Goal: Information Seeking & Learning: Learn about a topic

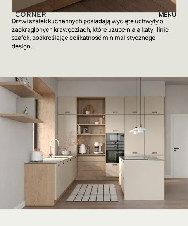
scroll to position [2711, 0]
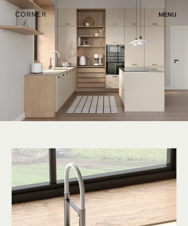
click at [166, 13] on font "menu" at bounding box center [167, 14] width 18 height 8
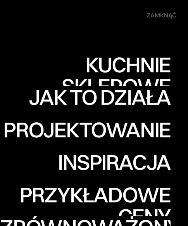
scroll to position [3332, 0]
click at [155, 17] on font "zamknąć" at bounding box center [161, 15] width 30 height 8
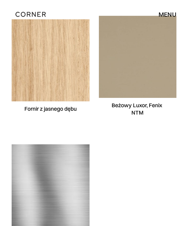
scroll to position [3525, 0]
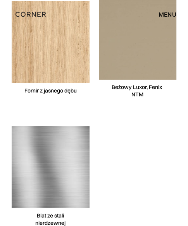
click at [160, 15] on font "menu" at bounding box center [167, 14] width 18 height 8
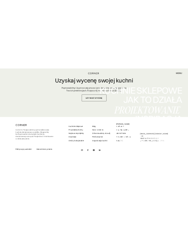
scroll to position [4061, 0]
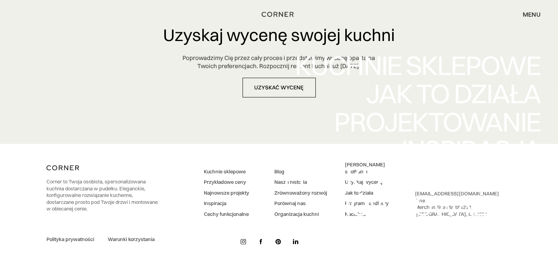
click at [188, 193] on div "Kuchnie sklepowe Kuchnie sklepowe Jak to działa Jak to działa Projektowanie Pro…" at bounding box center [279, 179] width 558 height 228
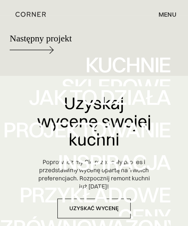
scroll to position [5131, 0]
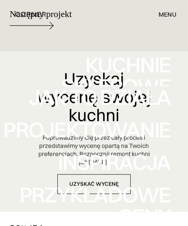
click at [32, 38] on nav "Kuchnie sklepowe Kuchnie sklepowe Jak to działa Jak to działa Projektowanie Pro…" at bounding box center [94, 161] width 188 height 323
click at [45, 48] on nav "Kuchnie sklepowe Kuchnie sklepowe Jak to działa Jak to działa Projektowanie Pro…" at bounding box center [94, 161] width 188 height 323
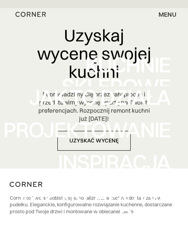
scroll to position [5170, 0]
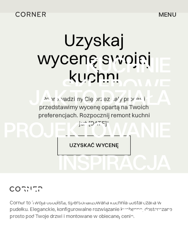
click at [52, 11] on nav "Kuchnie sklepowe Kuchnie sklepowe Jak to działa Jak to działa Projektowanie Pro…" at bounding box center [94, 161] width 188 height 323
click at [24, 12] on nav "Kuchnie sklepowe Kuchnie sklepowe Jak to działa Jak to działa Projektowanie Pro…" at bounding box center [94, 161] width 188 height 323
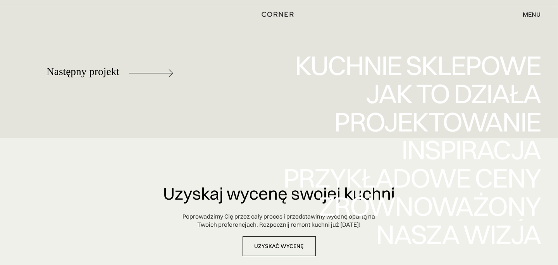
scroll to position [3867, 0]
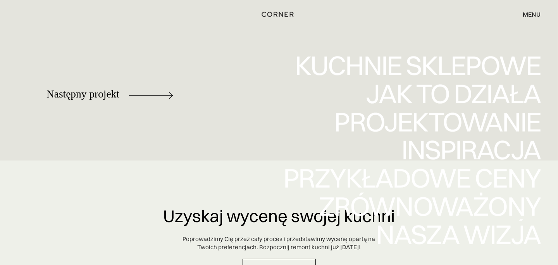
click at [98, 108] on div "Kuchnie sklepowe Kuchnie sklepowe Jak to działa Jak to działa Projektowanie Pro…" at bounding box center [279, 179] width 558 height 228
click at [165, 110] on div "Kuchnie sklepowe Kuchnie sklepowe Jak to działa Jak to działa Projektowanie Pro…" at bounding box center [279, 179] width 558 height 228
click at [104, 109] on div "Kuchnie sklepowe Kuchnie sklepowe Jak to działa Jak to działa Projektowanie Pro…" at bounding box center [279, 179] width 558 height 228
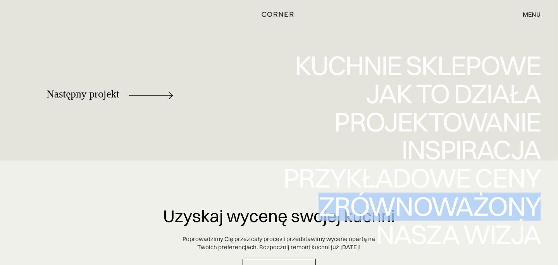
click at [104, 109] on div "Kuchnie sklepowe Kuchnie sklepowe Jak to działa Jak to działa Projektowanie Pro…" at bounding box center [279, 179] width 558 height 228
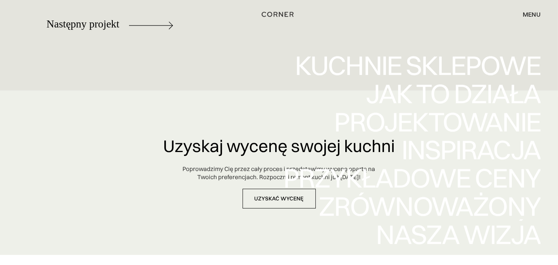
scroll to position [3829, 0]
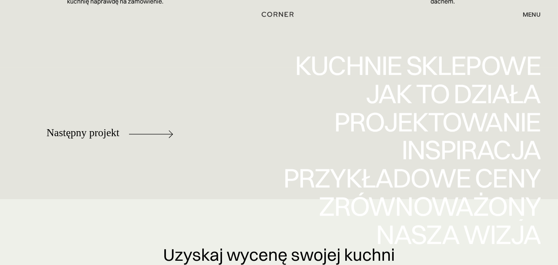
click at [188, 11] on font "menu" at bounding box center [532, 14] width 18 height 8
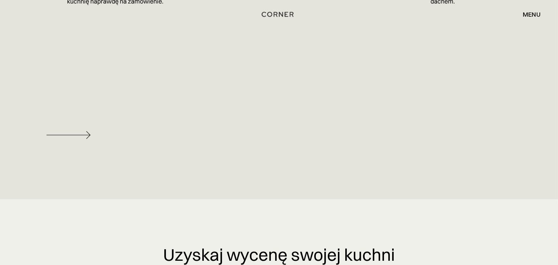
click at [88, 139] on img at bounding box center [68, 135] width 44 height 8
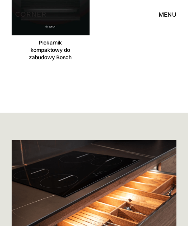
scroll to position [4139, 0]
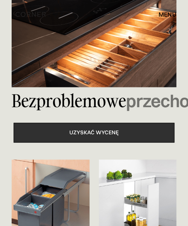
click at [105, 136] on font "uzyskać wycenę" at bounding box center [93, 132] width 49 height 7
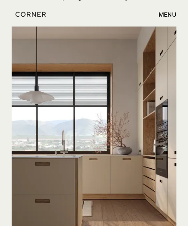
scroll to position [3122, 0]
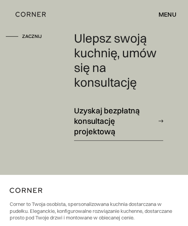
scroll to position [2324, 0]
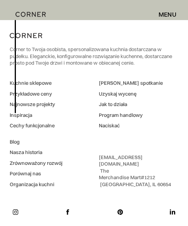
click at [46, 104] on font "Najnowsze projekty" at bounding box center [32, 104] width 45 height 6
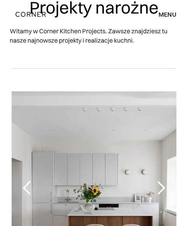
scroll to position [116, 0]
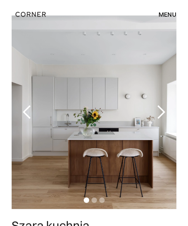
click at [163, 109] on div "następny slajd" at bounding box center [160, 112] width 15 height 15
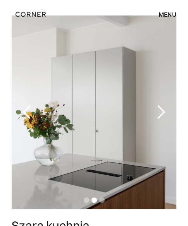
click at [163, 109] on div "następny slajd" at bounding box center [160, 112] width 15 height 15
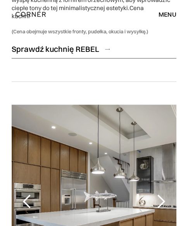
scroll to position [504, 0]
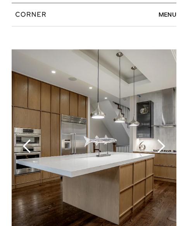
click at [164, 138] on div "następny slajd" at bounding box center [160, 145] width 15 height 15
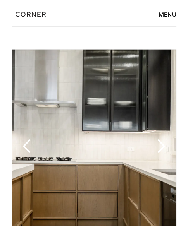
click at [164, 138] on div "następny slajd" at bounding box center [160, 145] width 15 height 15
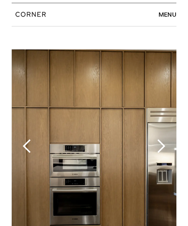
click at [162, 138] on div "następny slajd" at bounding box center [160, 145] width 15 height 15
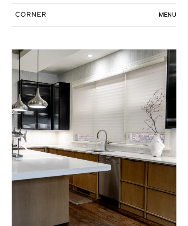
click at [162, 138] on div "następny slajd" at bounding box center [160, 145] width 15 height 15
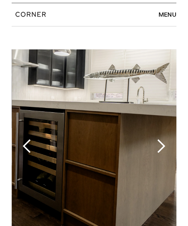
click at [162, 138] on div "następny slajd" at bounding box center [160, 145] width 15 height 15
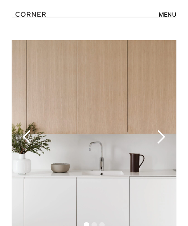
scroll to position [1007, 0]
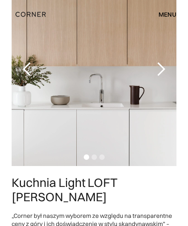
click at [161, 62] on div "następny slajd" at bounding box center [160, 69] width 15 height 15
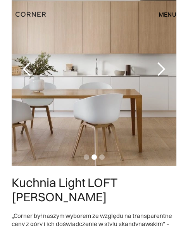
click at [161, 62] on div "następny slajd" at bounding box center [160, 69] width 15 height 15
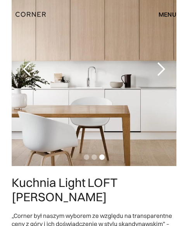
click at [161, 62] on div "następny slajd" at bounding box center [160, 69] width 15 height 15
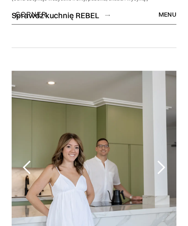
scroll to position [2131, 0]
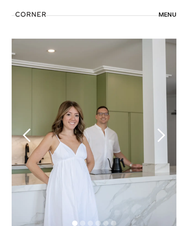
click at [161, 128] on div "następny slajd" at bounding box center [160, 135] width 15 height 15
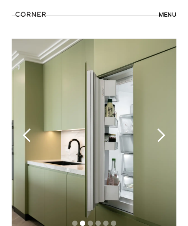
click at [161, 128] on div "następny slajd" at bounding box center [160, 135] width 15 height 15
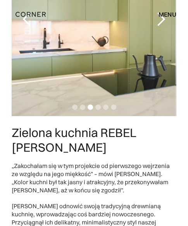
scroll to position [2208, 0]
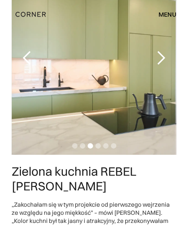
click at [160, 19] on div "menu zamknąć" at bounding box center [164, 14] width 26 height 13
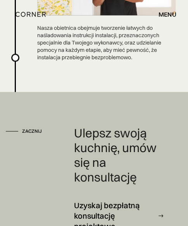
scroll to position [2152, 0]
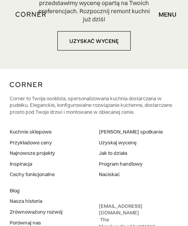
scroll to position [3144, 0]
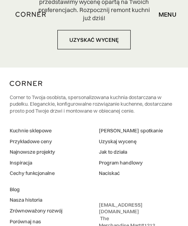
click at [21, 160] on font "Inspiracja" at bounding box center [21, 163] width 22 height 6
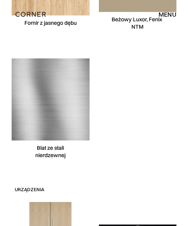
scroll to position [3642, 0]
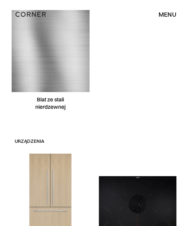
click at [167, 13] on font "menu" at bounding box center [167, 14] width 18 height 8
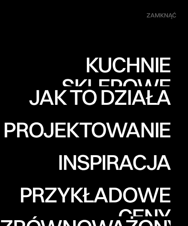
scroll to position [3990, 0]
click at [166, 13] on font "zamknąć" at bounding box center [161, 15] width 30 height 8
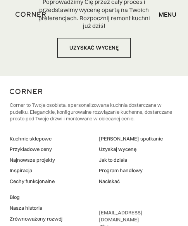
scroll to position [5268, 0]
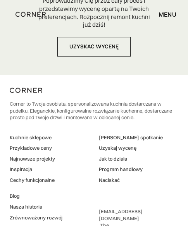
click at [34, 151] on font "Przykładowe ceny" at bounding box center [31, 148] width 42 height 6
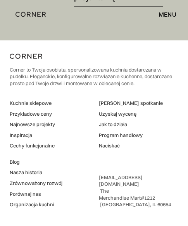
scroll to position [1578, 0]
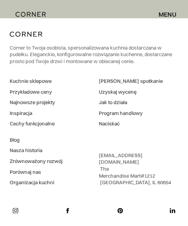
click at [40, 179] on font "Organizacja kuchni" at bounding box center [32, 182] width 45 height 6
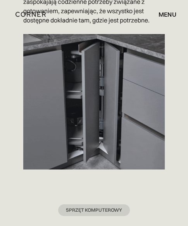
scroll to position [1162, 0]
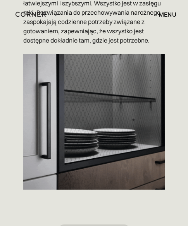
click at [109, 132] on img at bounding box center [93, 122] width 141 height 136
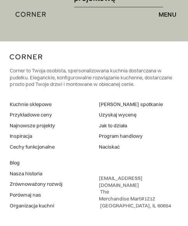
scroll to position [2286, 0]
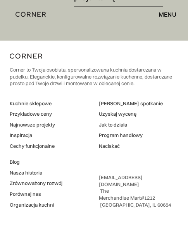
click at [16, 161] on font "Blog" at bounding box center [15, 162] width 10 height 6
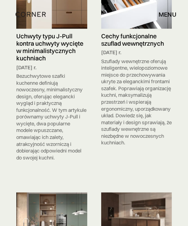
scroll to position [3913, 0]
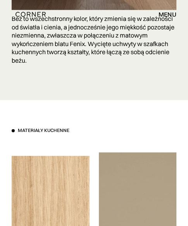
scroll to position [3138, 0]
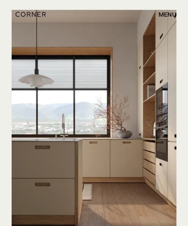
click at [171, 10] on font "menu" at bounding box center [167, 14] width 18 height 8
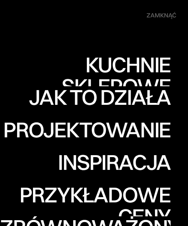
click at [118, 164] on font "Inspiracja" at bounding box center [114, 162] width 113 height 27
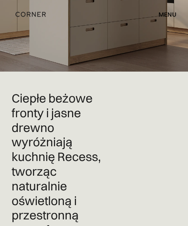
scroll to position [310, 0]
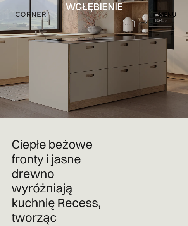
scroll to position [232, 0]
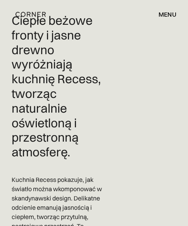
click at [167, 14] on font "menu" at bounding box center [167, 14] width 18 height 8
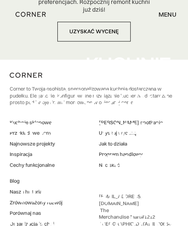
scroll to position [5301, 0]
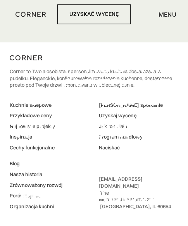
click at [13, 188] on div "Przykładowe ceny" at bounding box center [85, 205] width 170 height 43
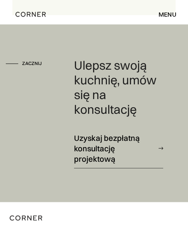
scroll to position [1578, 0]
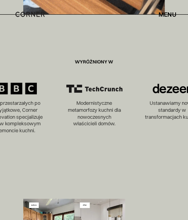
scroll to position [3680, 0]
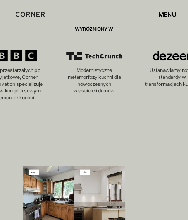
click at [162, 14] on font "menu" at bounding box center [167, 14] width 18 height 8
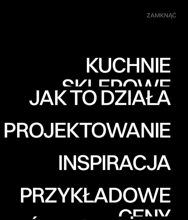
scroll to position [3835, 0]
click at [154, 15] on font "zamknąć" at bounding box center [161, 15] width 30 height 8
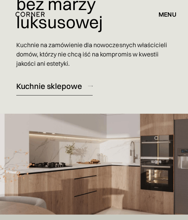
scroll to position [0, 0]
